Goal: Use online tool/utility: Utilize a website feature to perform a specific function

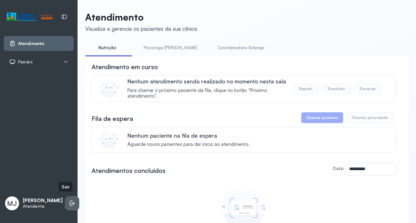
click at [69, 203] on icon at bounding box center [72, 203] width 6 height 6
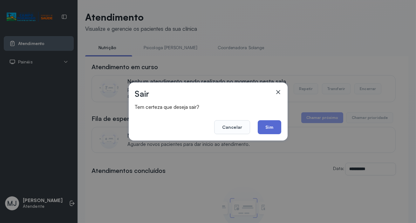
click at [268, 120] on button "Sim" at bounding box center [269, 127] width 23 height 14
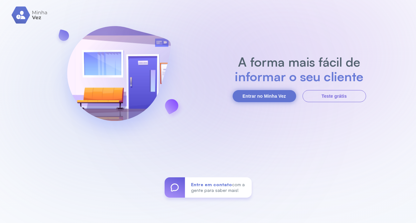
click at [247, 96] on button "Entrar no Minha Vez" at bounding box center [264, 96] width 64 height 12
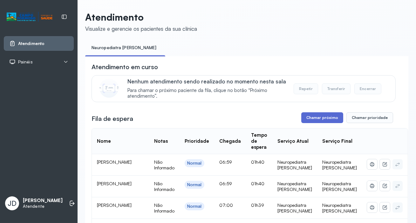
click at [323, 121] on button "Chamar próximo" at bounding box center [322, 117] width 42 height 11
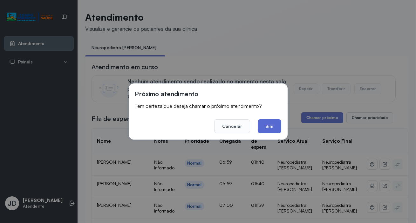
click at [271, 127] on button "Sim" at bounding box center [269, 126] width 23 height 14
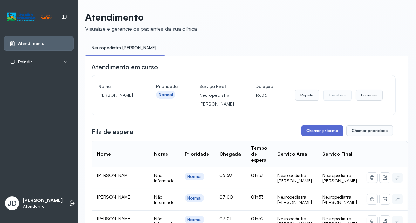
click at [323, 130] on button "Chamar próximo" at bounding box center [322, 130] width 42 height 11
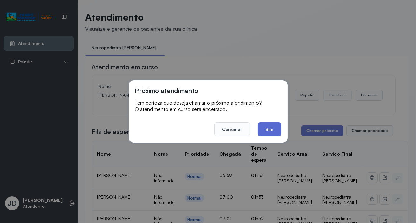
click at [276, 130] on button "Sim" at bounding box center [269, 130] width 23 height 14
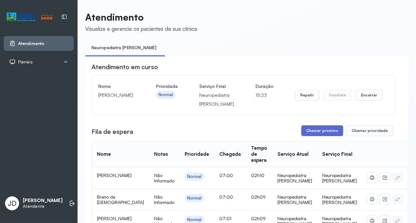
click at [308, 130] on button "Chamar próximo" at bounding box center [322, 130] width 42 height 11
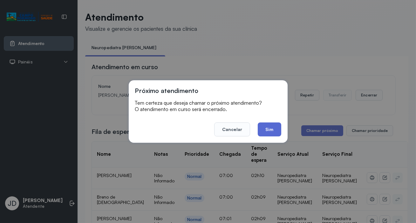
click at [273, 125] on button "Sim" at bounding box center [269, 130] width 23 height 14
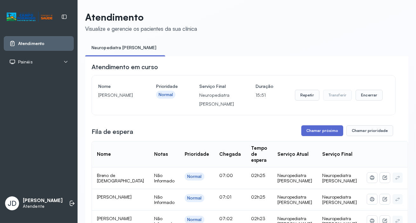
click at [318, 130] on button "Chamar próximo" at bounding box center [322, 130] width 42 height 11
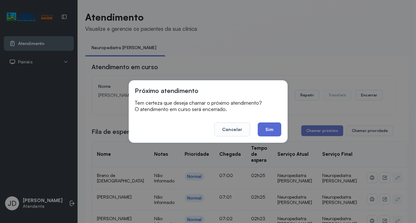
click at [270, 126] on button "Sim" at bounding box center [269, 130] width 23 height 14
